Goal: Task Accomplishment & Management: Manage account settings

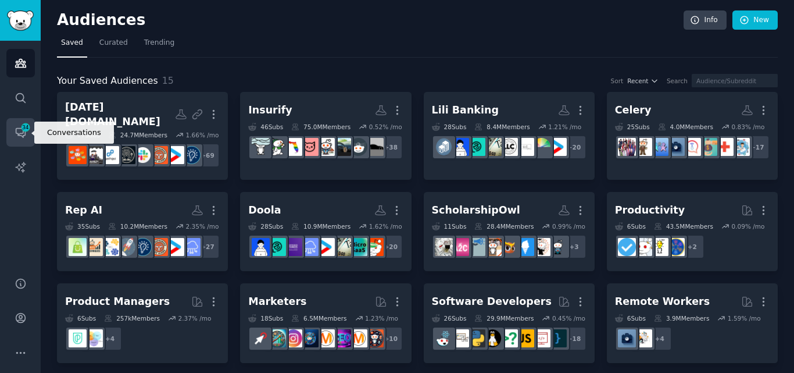
click at [24, 127] on span "34" at bounding box center [25, 127] width 10 height 8
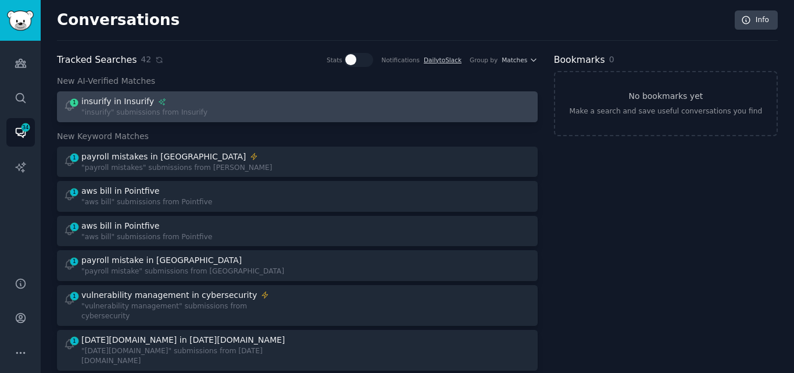
click at [163, 110] on div ""insurify" submissions from Insurify" at bounding box center [144, 113] width 126 height 10
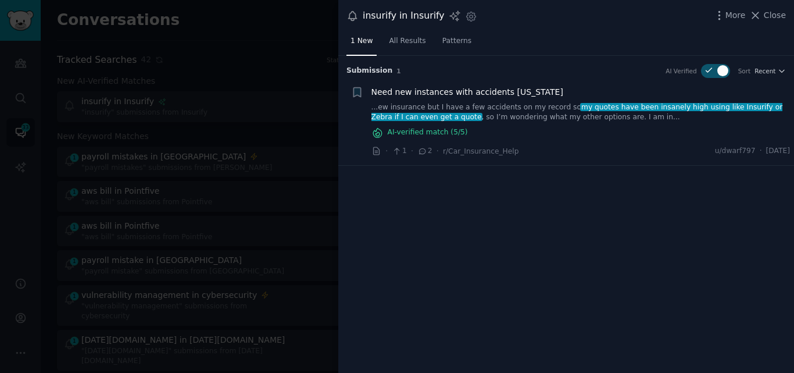
click at [439, 112] on link "...ew insurance but I have a few accidents on my record so my quotes have been …" at bounding box center [580, 112] width 419 height 20
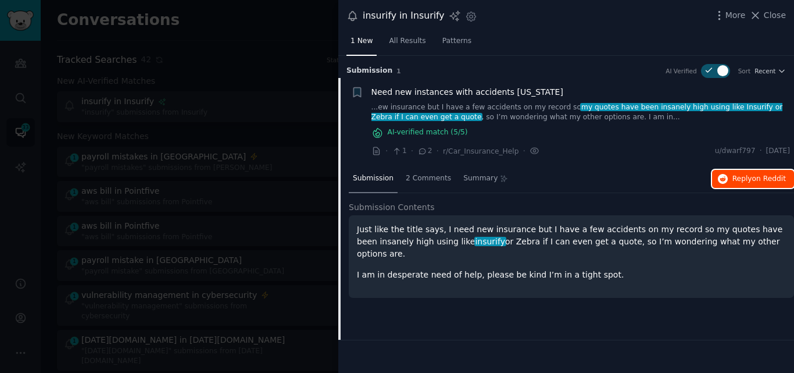
click at [728, 179] on icon "button" at bounding box center [723, 179] width 10 height 10
click at [767, 15] on span "Close" at bounding box center [775, 15] width 22 height 12
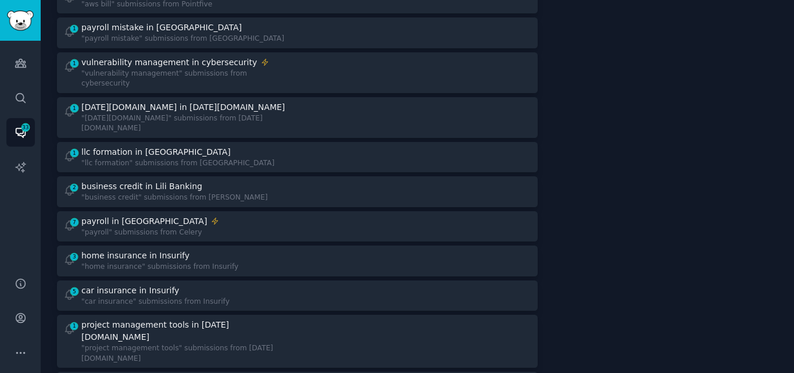
scroll to position [235, 0]
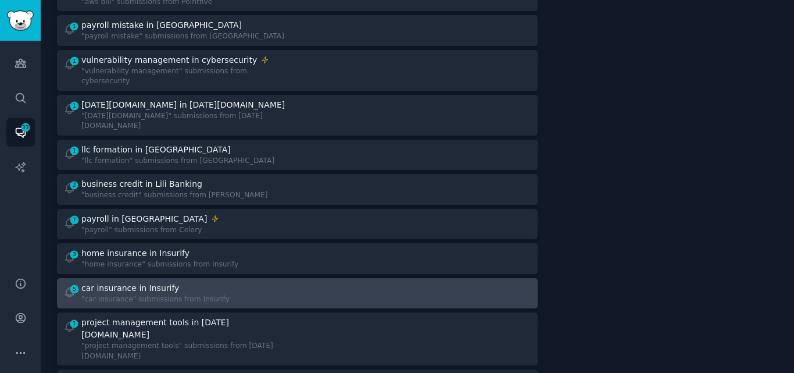
click at [157, 282] on div "car insurance in Insurify" at bounding box center [130, 288] width 98 height 12
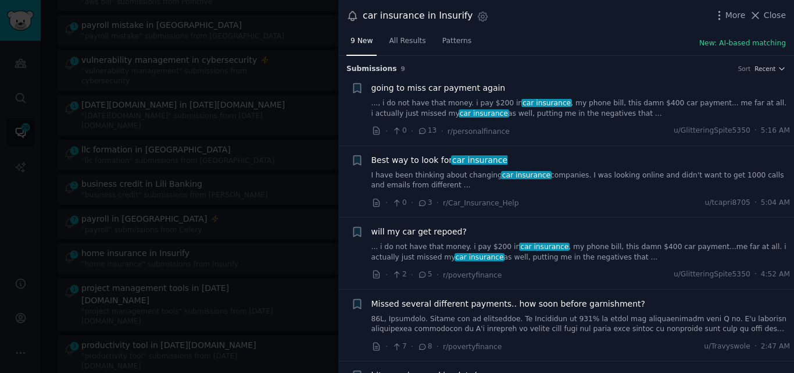
click at [452, 176] on link "I have been thinking about changing car insurance companies. I was looking onli…" at bounding box center [580, 180] width 419 height 20
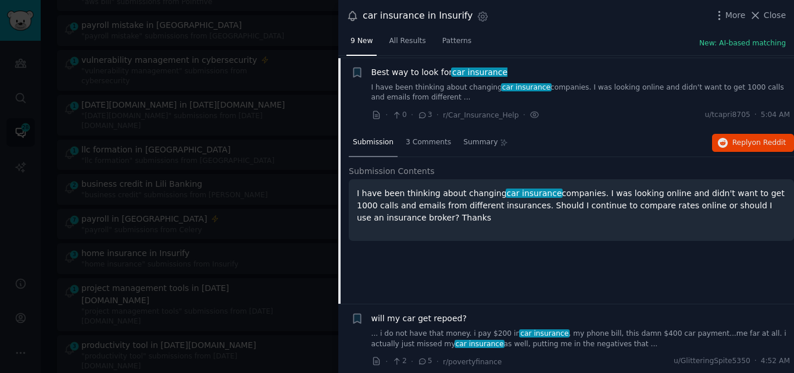
scroll to position [90, 0]
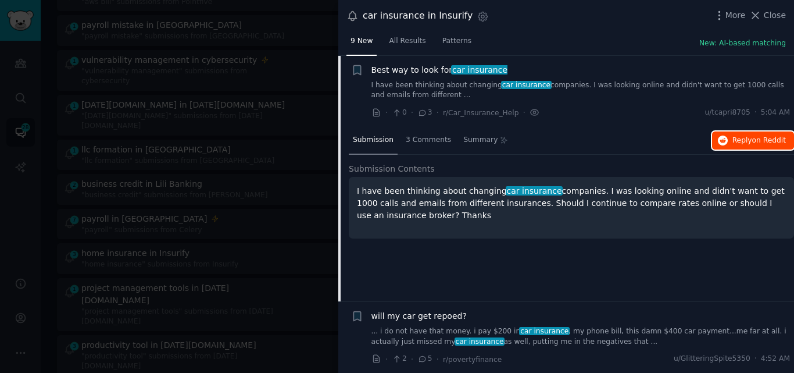
click at [725, 139] on icon "button" at bounding box center [723, 140] width 10 height 10
click at [427, 69] on span "Best way to look for car insurance" at bounding box center [439, 70] width 137 height 12
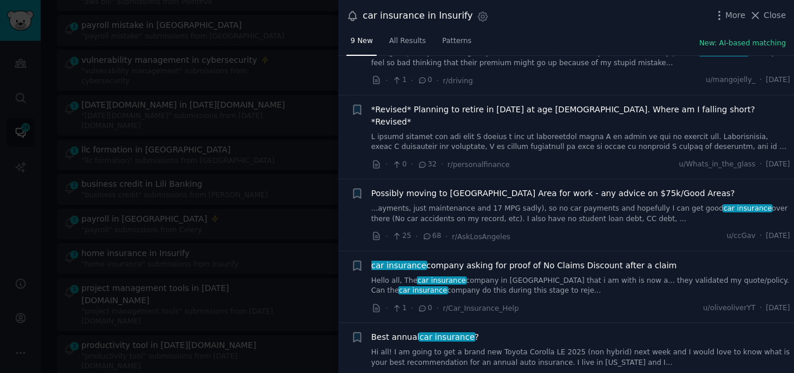
scroll to position [346, 0]
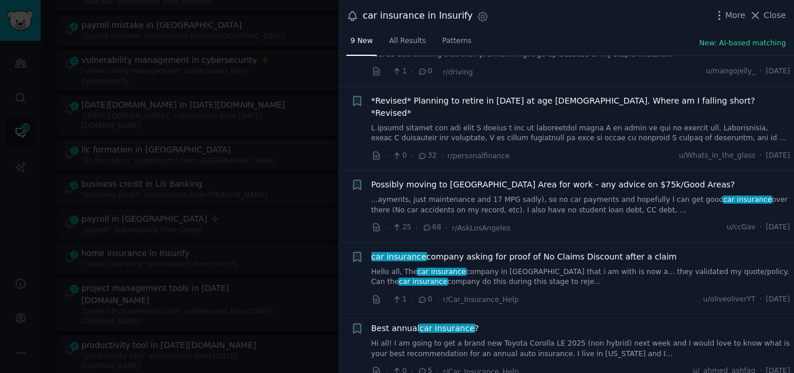
click at [508, 340] on link "Hi all! I am going to get a brand new Toyota Corolla LE 2025 (non hybrid) next …" at bounding box center [580, 348] width 419 height 20
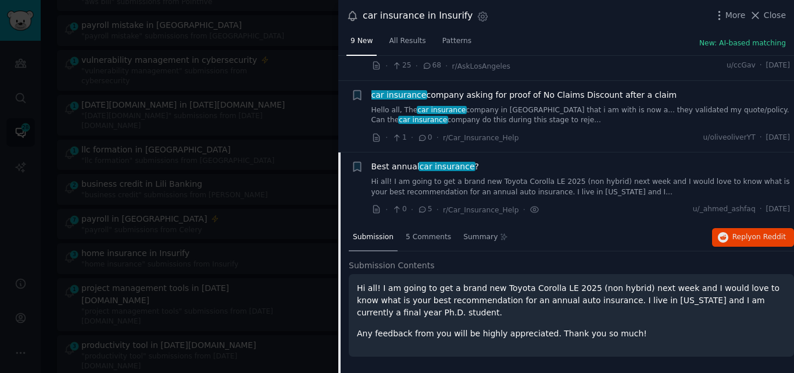
scroll to position [521, 0]
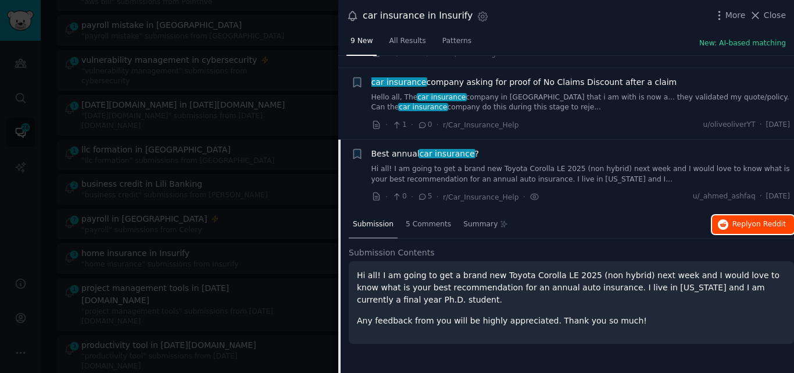
click at [728, 215] on button "Reply on Reddit" at bounding box center [753, 224] width 82 height 19
click at [445, 149] on span "car insurance" at bounding box center [446, 153] width 57 height 9
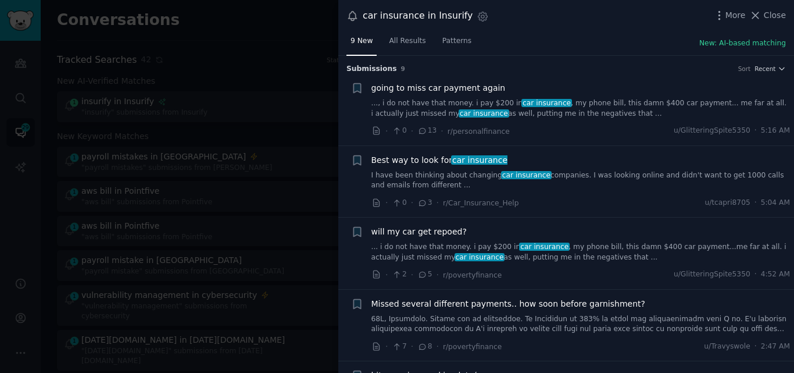
click at [459, 109] on span "car insurance" at bounding box center [484, 113] width 51 height 8
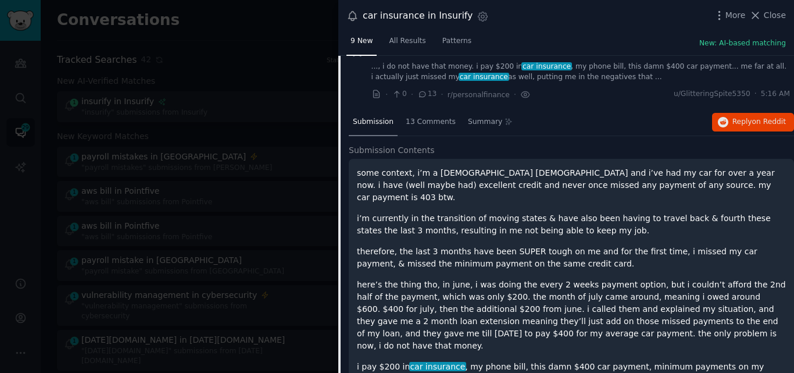
scroll to position [23, 0]
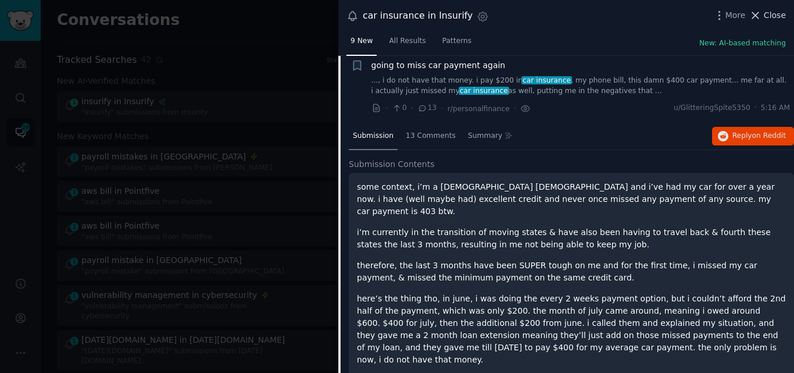
click at [770, 12] on span "Close" at bounding box center [775, 15] width 22 height 12
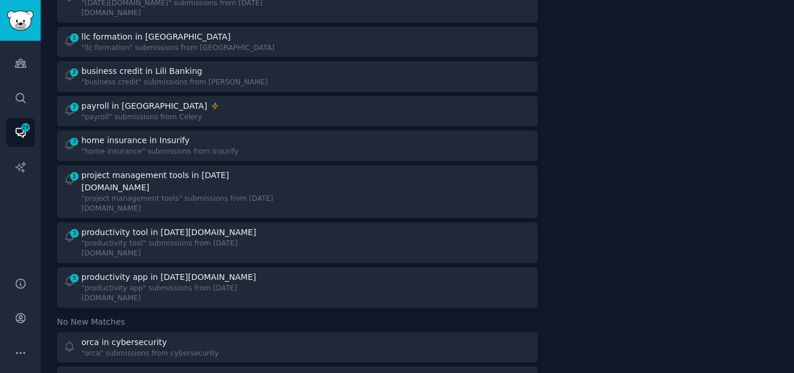
scroll to position [358, 0]
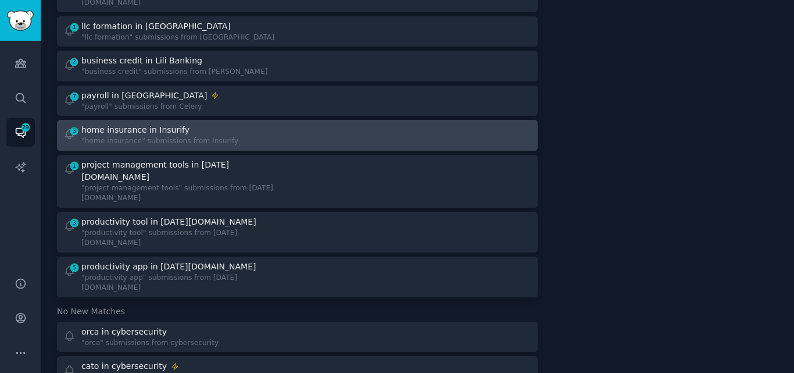
click at [237, 124] on div "3 home insurance in Insurify "home insurance" submissions from Insurify" at bounding box center [176, 135] width 226 height 23
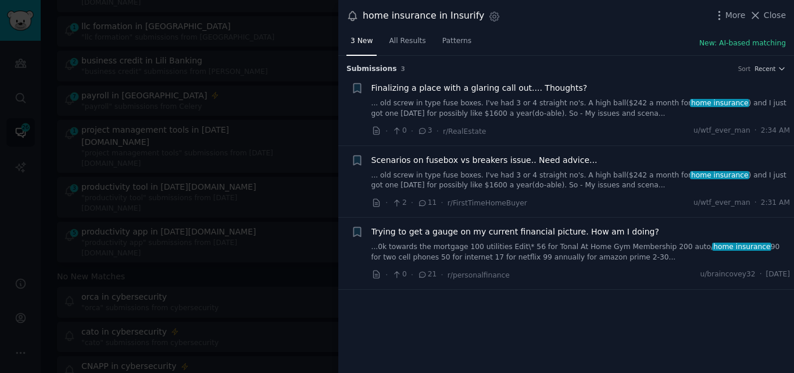
click at [501, 171] on link "... old screw in type fuse boxes. I've had 3 or 4 straight no's. A high ball($2…" at bounding box center [580, 180] width 419 height 20
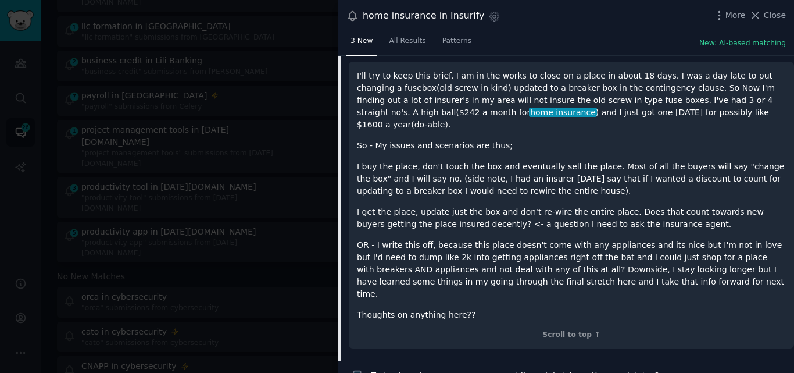
scroll to position [206, 0]
click at [754, 17] on icon at bounding box center [755, 15] width 12 height 12
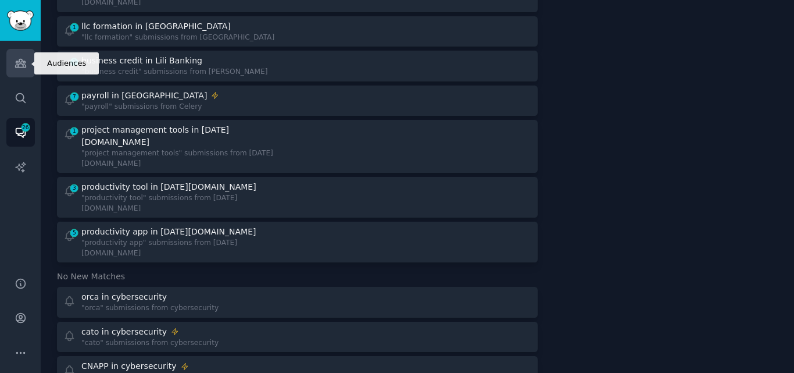
click at [23, 67] on icon "Sidebar" at bounding box center [20, 63] width 10 height 8
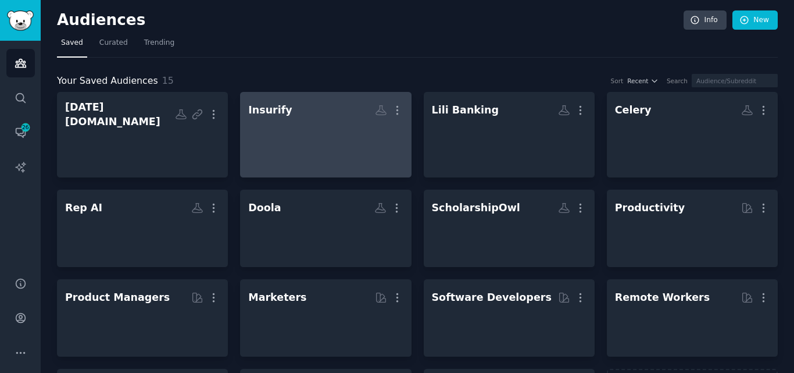
click at [273, 141] on div at bounding box center [325, 140] width 155 height 41
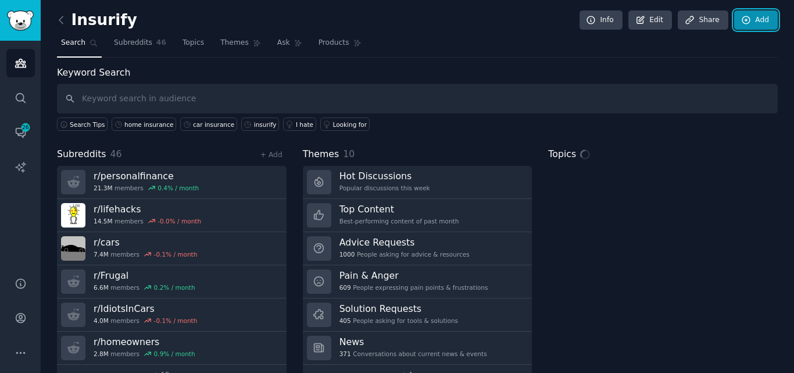
click at [762, 19] on link "Add" at bounding box center [756, 20] width 44 height 20
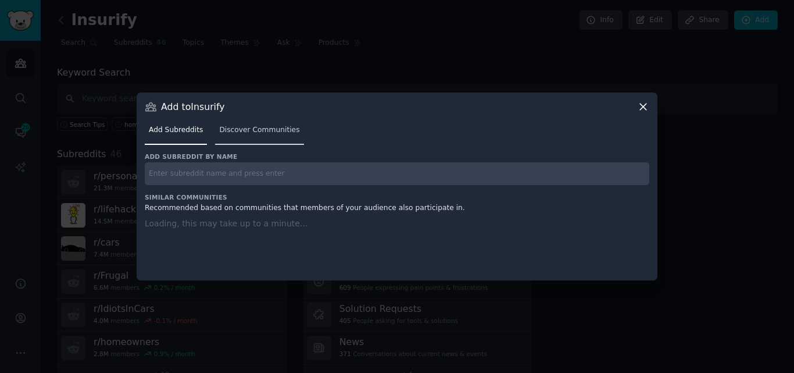
click at [237, 131] on span "Discover Communities" at bounding box center [259, 130] width 80 height 10
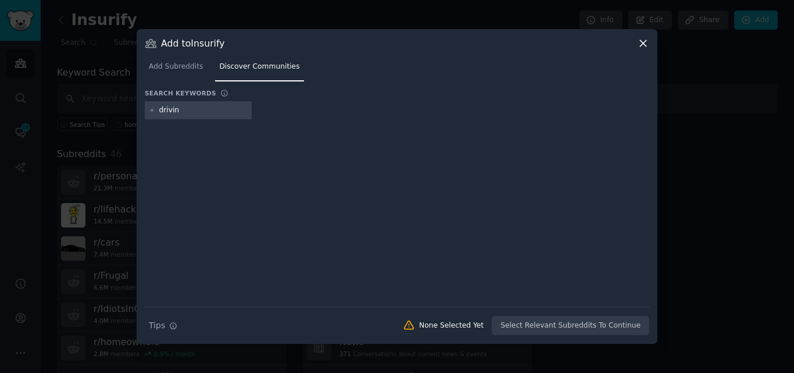
type input "driving"
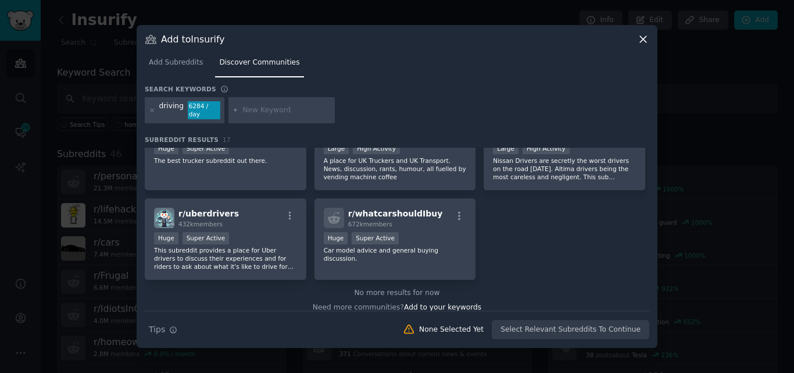
scroll to position [409, 0]
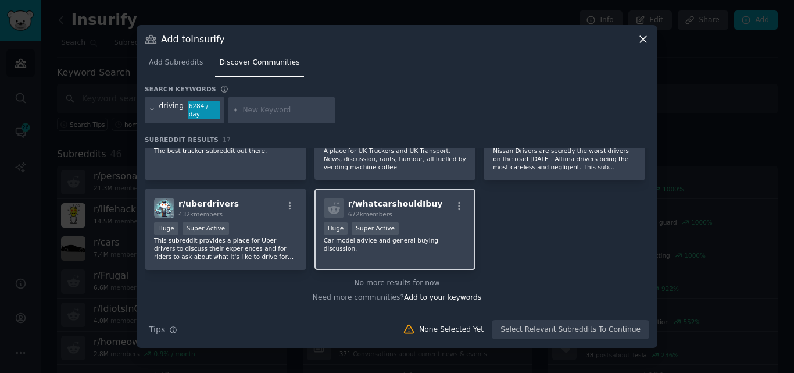
click at [406, 226] on div "Huge Super Active" at bounding box center [395, 229] width 143 height 15
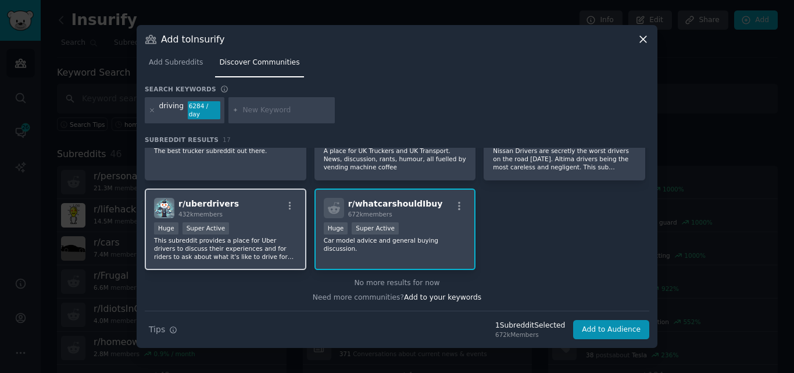
click at [198, 239] on p "This subreddit provides a place for Uber drivers to discuss their experiences a…" at bounding box center [225, 248] width 143 height 24
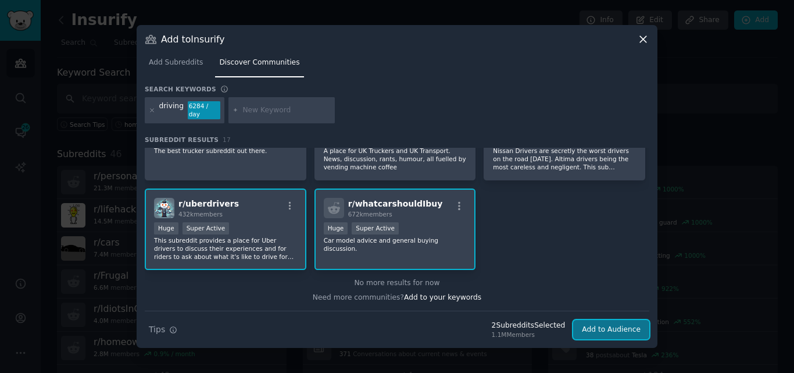
click at [593, 323] on button "Add to Audience" at bounding box center [611, 330] width 76 height 20
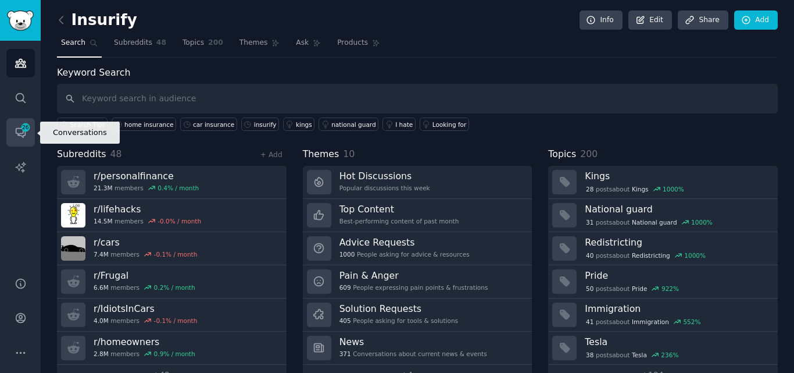
click at [18, 134] on icon "Sidebar" at bounding box center [20, 132] width 9 height 9
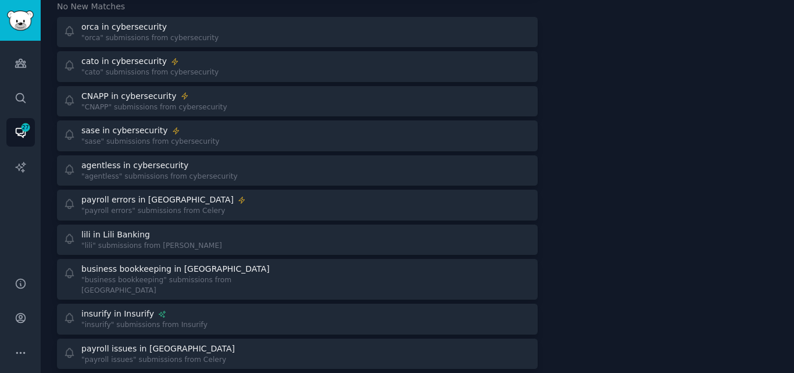
scroll to position [576, 0]
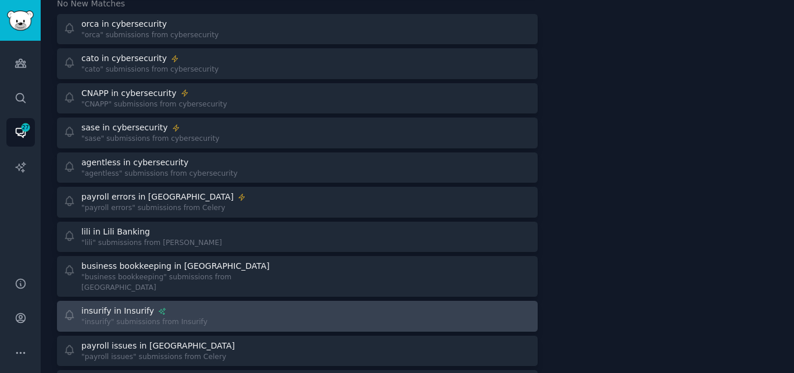
click at [249, 305] on div "insurify in Insurify "insurify" submissions from Insurify" at bounding box center [176, 316] width 226 height 23
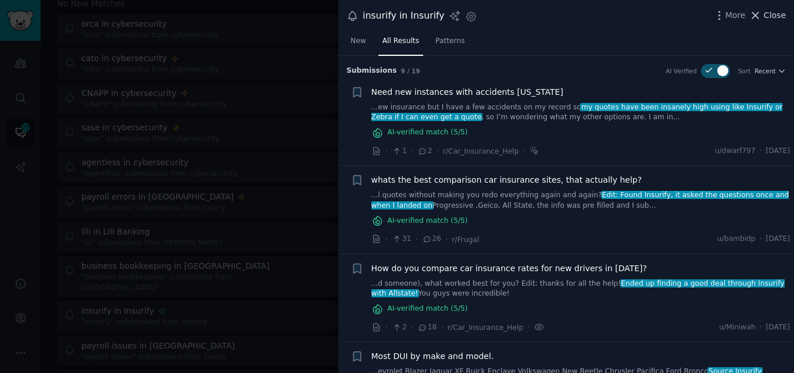
click at [757, 13] on icon at bounding box center [756, 15] width 6 height 6
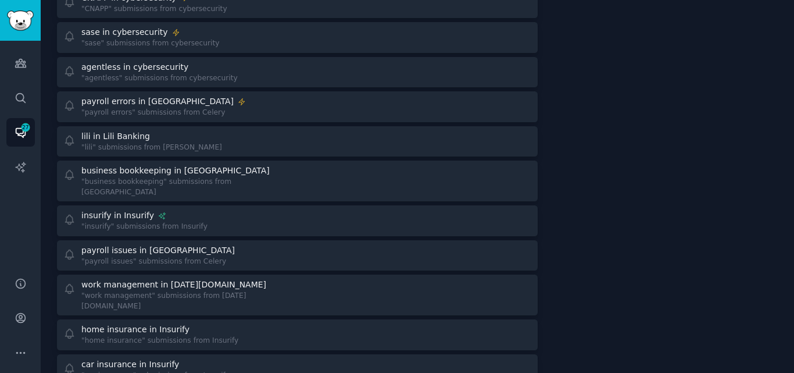
scroll to position [672, 0]
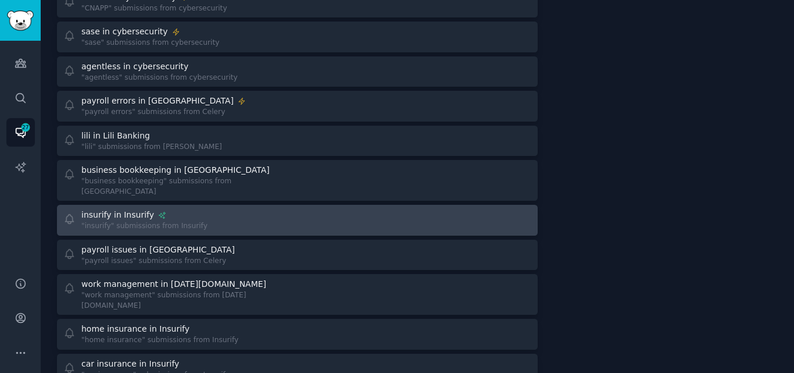
click at [177, 209] on div "insurify in Insurify" at bounding box center [144, 215] width 126 height 12
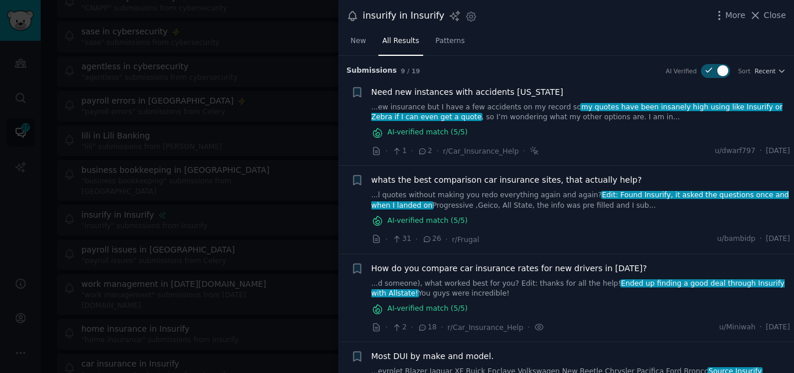
click at [503, 117] on link "...ew insurance but I have a few accidents on my record so my quotes have been …" at bounding box center [580, 112] width 419 height 20
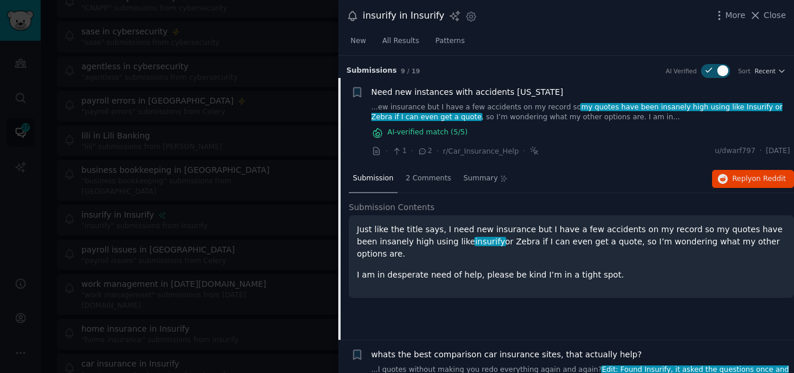
scroll to position [22, 0]
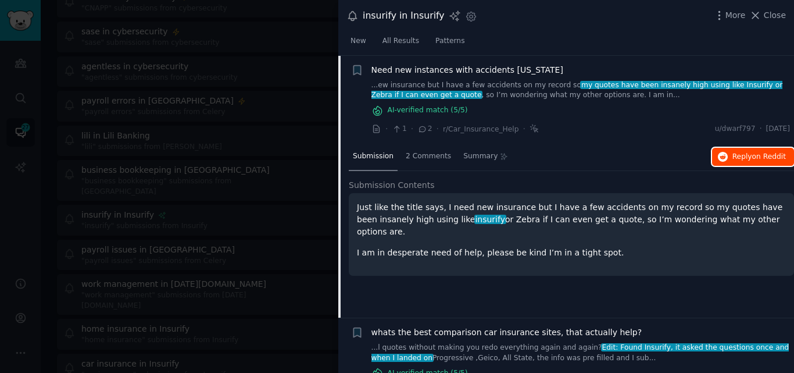
click at [771, 155] on span "on Reddit" at bounding box center [769, 156] width 34 height 8
